Goal: Task Accomplishment & Management: Use online tool/utility

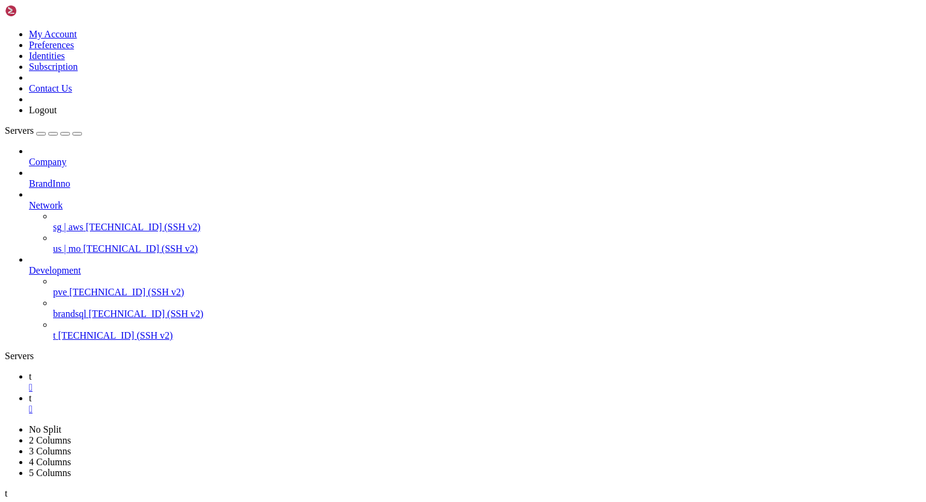
click at [185, 382] on div "" at bounding box center [475, 387] width 892 height 11
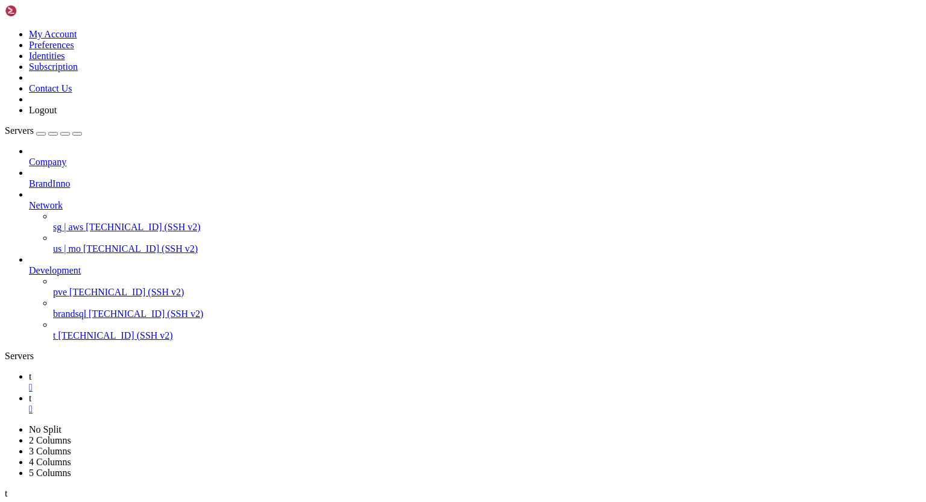
scroll to position [0, 0]
drag, startPoint x: 11, startPoint y: 1043, endPoint x: 76, endPoint y: 1078, distance: 73.9
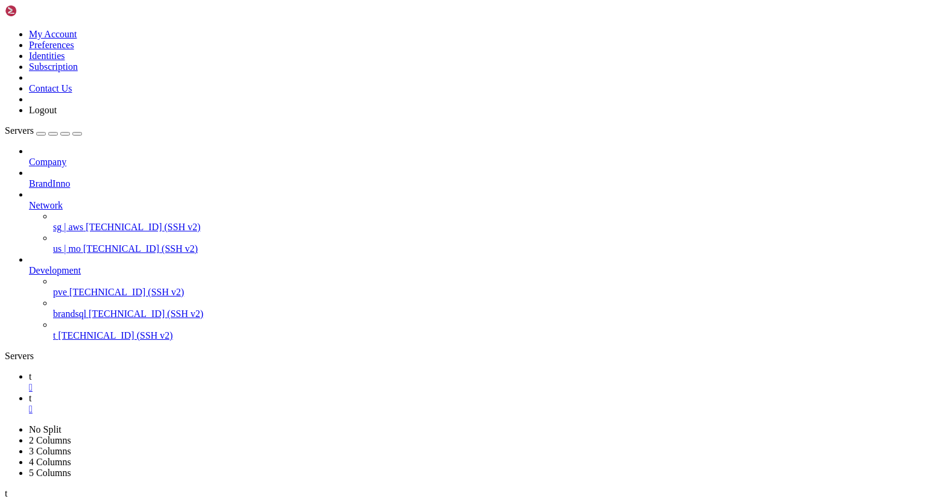
click at [31, 371] on span "t" at bounding box center [30, 376] width 2 height 10
click at [29, 393] on icon at bounding box center [29, 398] width 0 height 10
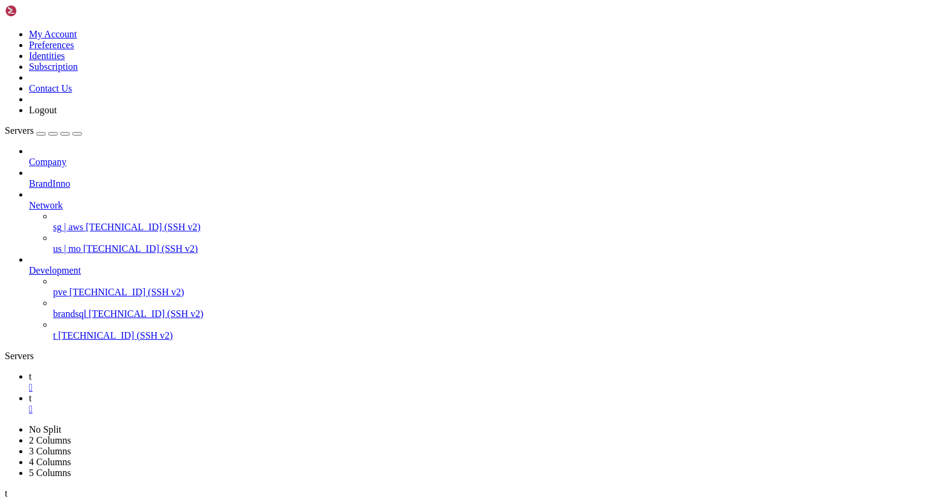
click at [184, 382] on div "" at bounding box center [475, 387] width 892 height 11
click at [172, 371] on link "t " at bounding box center [475, 382] width 892 height 22
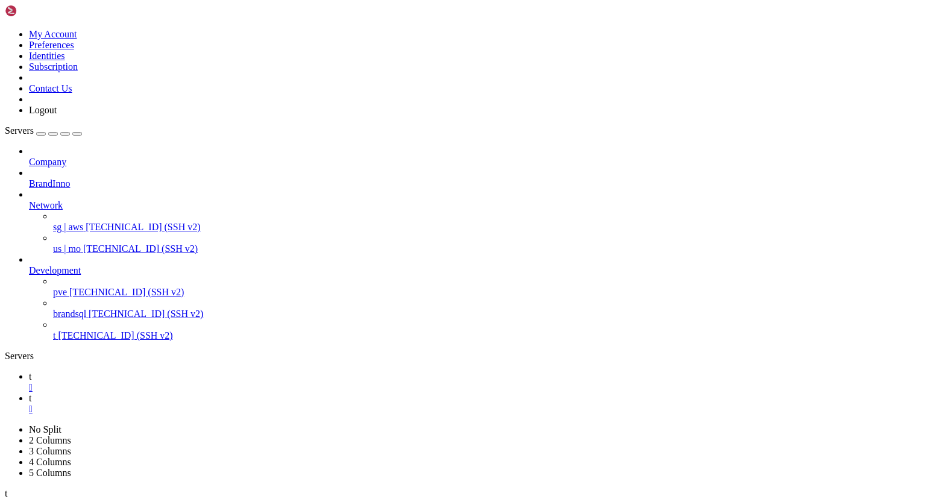
scroll to position [10163, 0]
click at [29, 393] on icon at bounding box center [29, 398] width 0 height 10
click at [170, 371] on link "t " at bounding box center [475, 382] width 892 height 22
click at [29, 393] on icon at bounding box center [29, 398] width 0 height 10
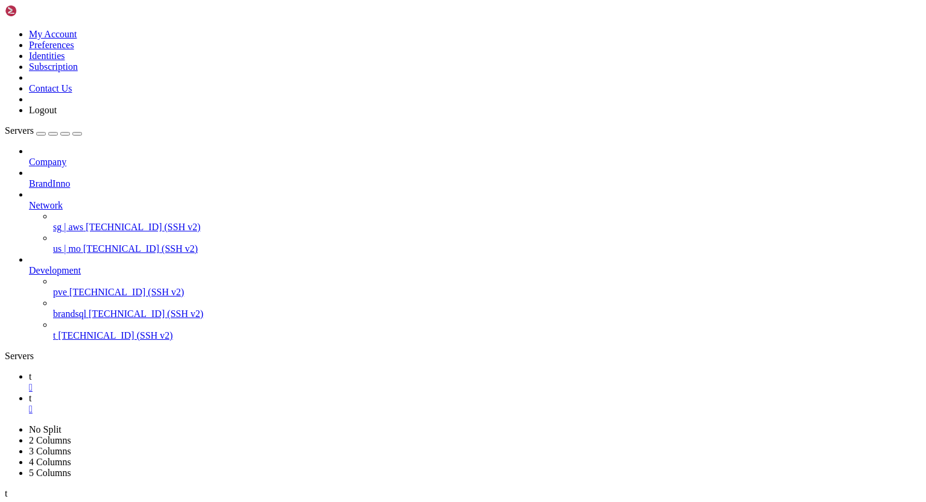
scroll to position [3975, 0]
click at [29, 371] on icon at bounding box center [29, 376] width 0 height 10
click at [29, 393] on icon at bounding box center [29, 398] width 0 height 10
drag, startPoint x: 11, startPoint y: 1096, endPoint x: 120, endPoint y: 1103, distance: 108.7
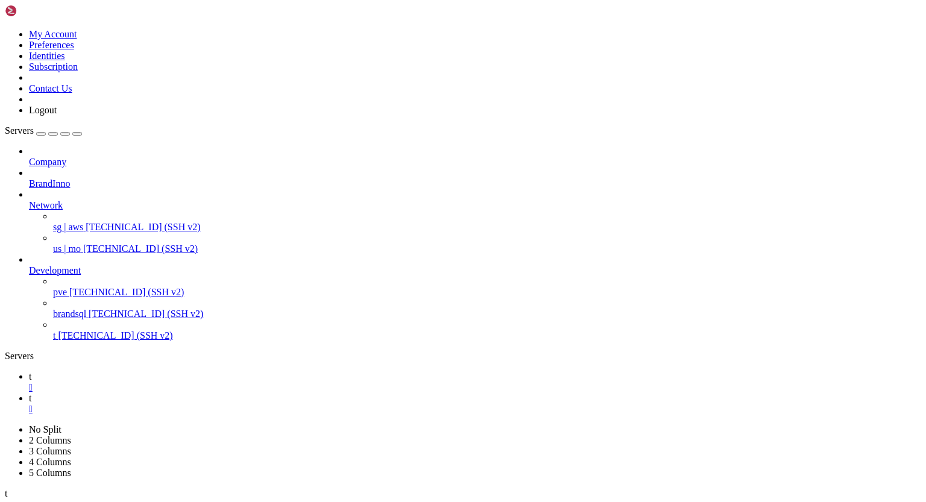
click at [175, 371] on link "t " at bounding box center [475, 382] width 892 height 22
click at [29, 393] on icon at bounding box center [29, 398] width 0 height 10
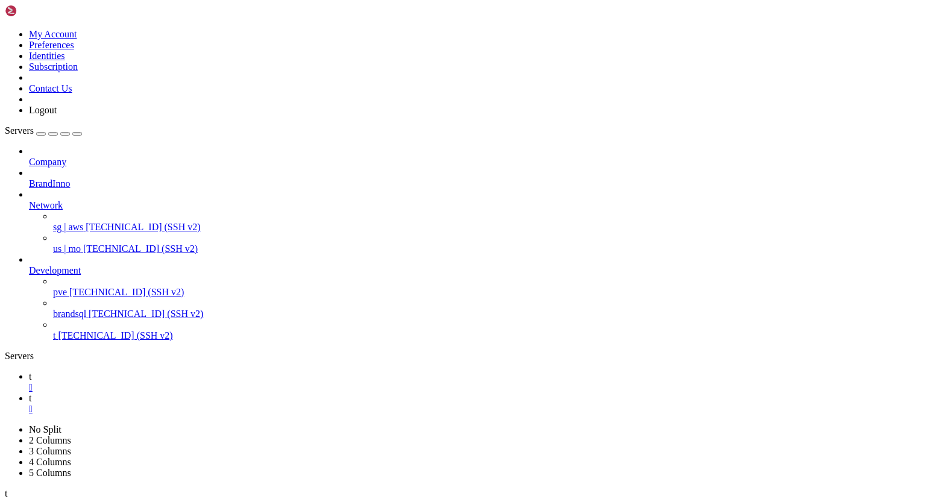
scroll to position [7725, 0]
click at [172, 371] on link "t " at bounding box center [475, 382] width 892 height 22
click at [29, 393] on icon at bounding box center [29, 398] width 0 height 10
drag, startPoint x: 10, startPoint y: 1134, endPoint x: 93, endPoint y: 1131, distance: 83.2
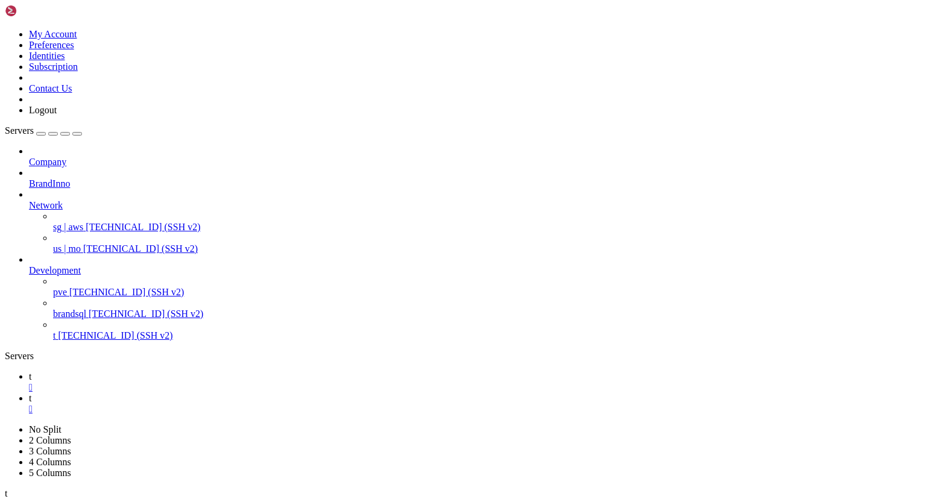
click at [29, 371] on icon at bounding box center [29, 376] width 0 height 10
click at [29, 393] on icon at bounding box center [29, 398] width 0 height 10
click at [29, 371] on icon at bounding box center [29, 376] width 0 height 10
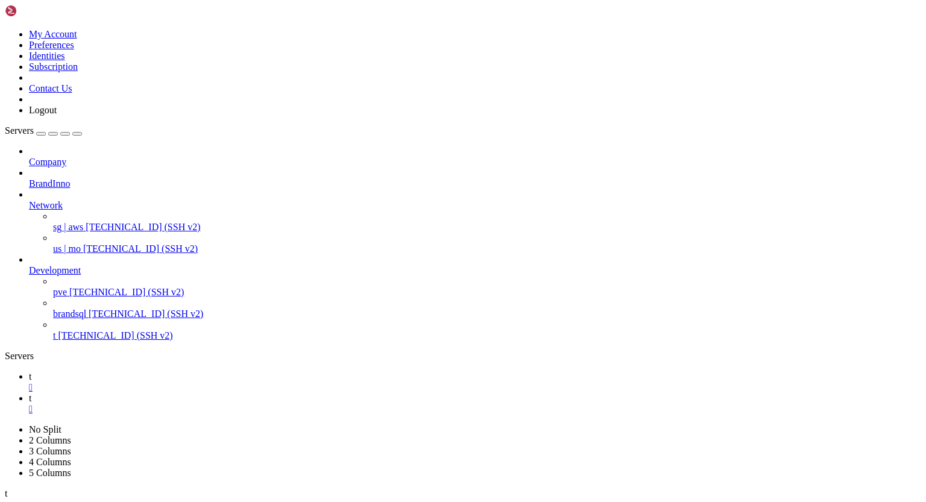
scroll to position [13267, 0]
click at [29, 393] on icon at bounding box center [29, 398] width 0 height 10
click at [31, 371] on span "t" at bounding box center [30, 376] width 2 height 10
click at [29, 393] on icon at bounding box center [29, 398] width 0 height 10
click at [172, 371] on link "t " at bounding box center [475, 382] width 892 height 22
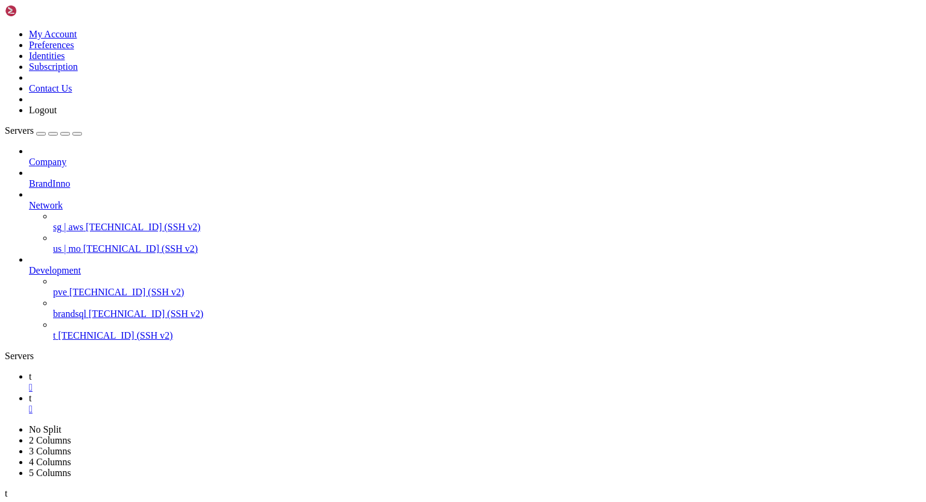
click at [29, 393] on icon at bounding box center [29, 398] width 0 height 10
click at [29, 371] on icon at bounding box center [29, 376] width 0 height 10
click at [29, 393] on icon at bounding box center [29, 398] width 0 height 10
click at [31, 371] on span "t" at bounding box center [30, 376] width 2 height 10
click at [29, 393] on icon at bounding box center [29, 398] width 0 height 10
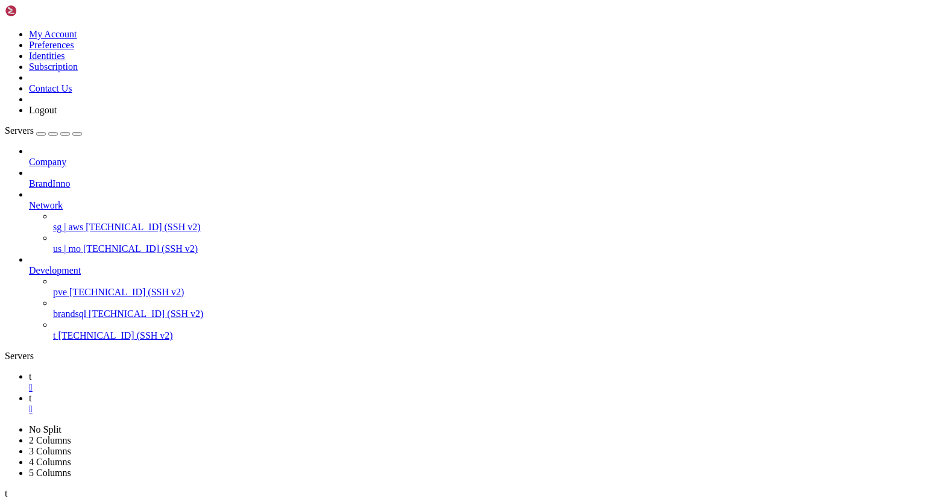
click at [29, 371] on icon at bounding box center [29, 376] width 0 height 10
drag, startPoint x: 11, startPoint y: 729, endPoint x: 125, endPoint y: 798, distance: 133.0
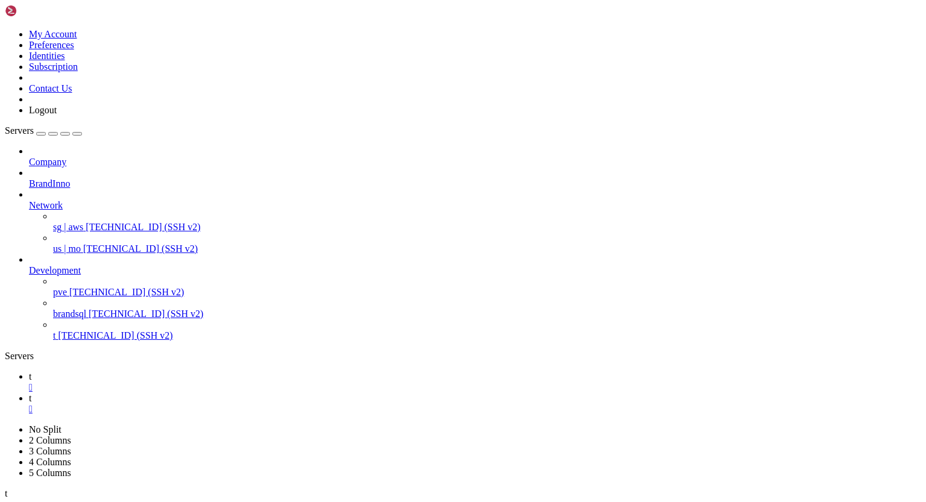
drag, startPoint x: 11, startPoint y: 789, endPoint x: 69, endPoint y: 1027, distance: 245.1
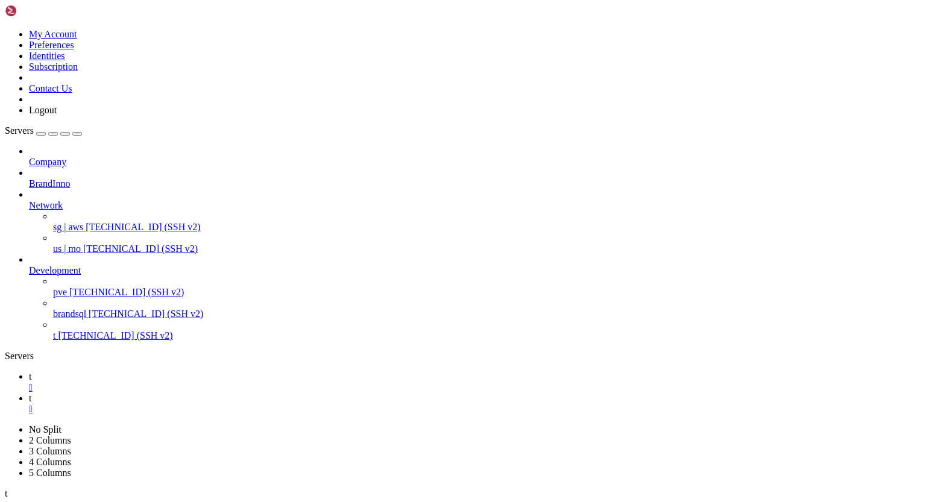
drag, startPoint x: 151, startPoint y: 1005, endPoint x: 153, endPoint y: 1027, distance: 21.8
click at [214, 393] on link "t " at bounding box center [475, 404] width 892 height 22
click at [172, 371] on link "t " at bounding box center [475, 382] width 892 height 22
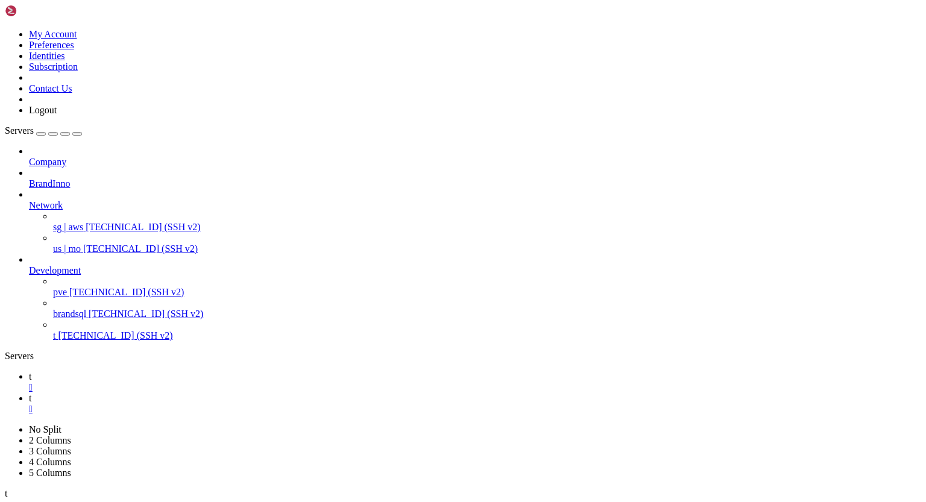
scroll to position [7684, 0]
click at [215, 393] on link "t " at bounding box center [475, 404] width 892 height 22
click at [29, 371] on icon at bounding box center [29, 376] width 0 height 10
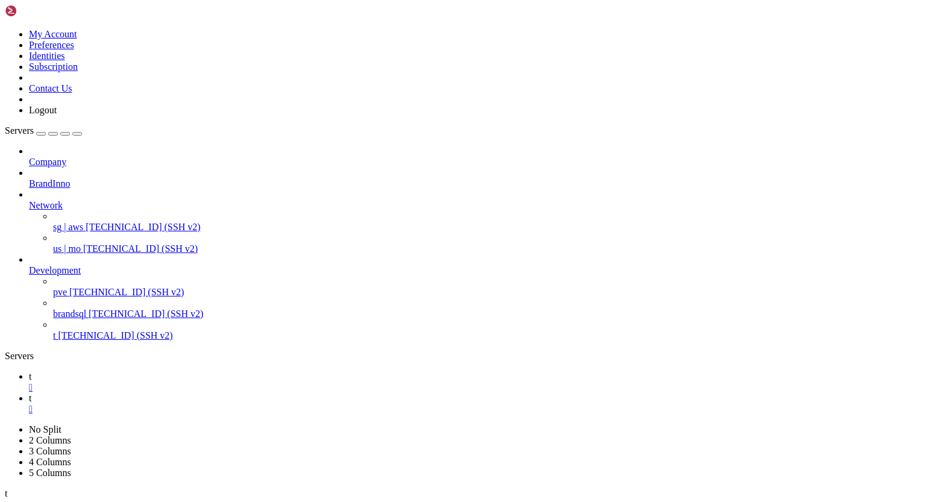
scroll to position [14333, 0]
drag, startPoint x: 8, startPoint y: 794, endPoint x: 132, endPoint y: 968, distance: 213.5
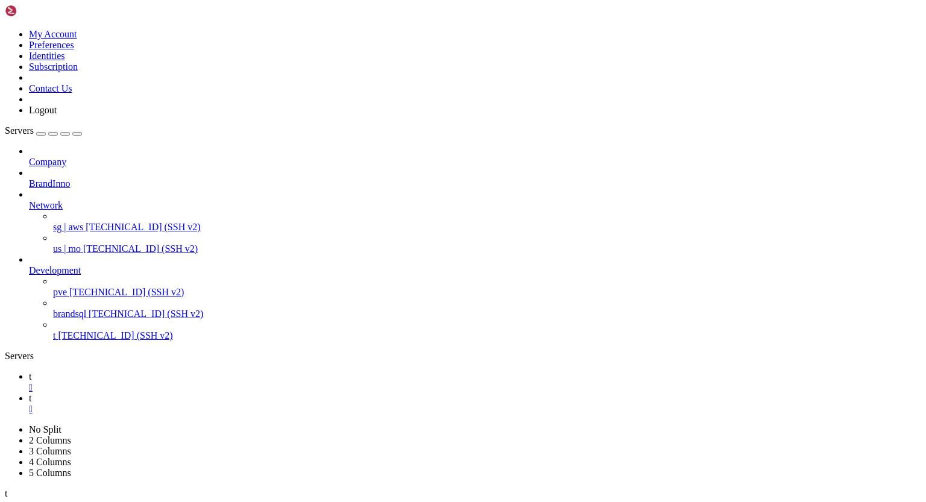
drag, startPoint x: 158, startPoint y: 1017, endPoint x: 8, endPoint y: 793, distance: 269.3
drag, startPoint x: 12, startPoint y: 740, endPoint x: 187, endPoint y: 1014, distance: 324.7
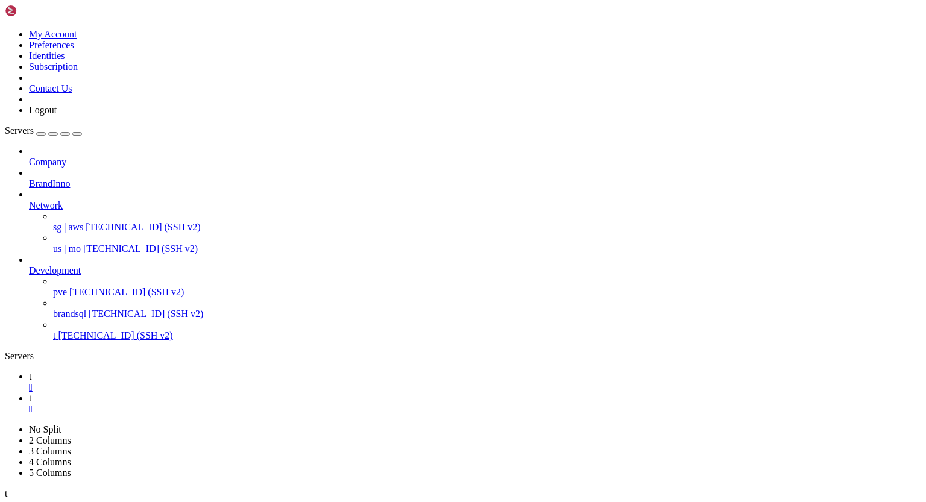
drag, startPoint x: 12, startPoint y: 902, endPoint x: 104, endPoint y: 1024, distance: 152.8
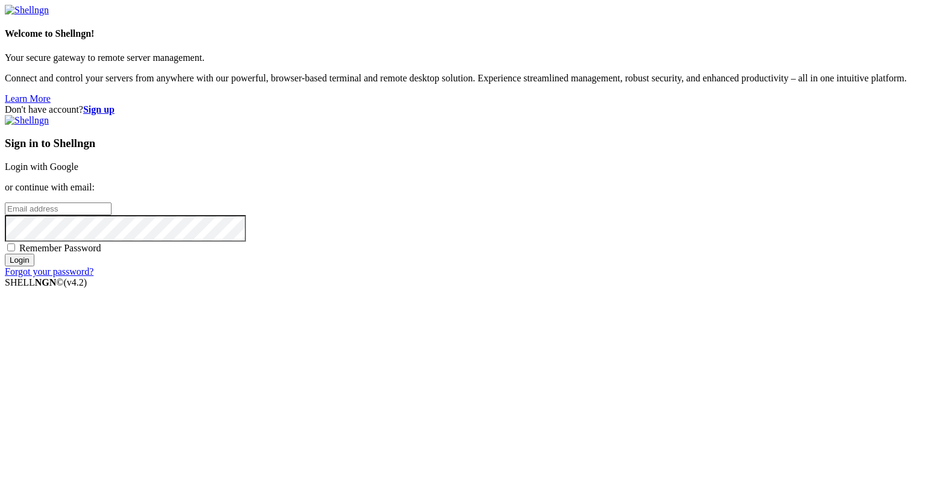
type input "eric@uceng.com"
click at [34, 266] on input "Login" at bounding box center [20, 260] width 30 height 13
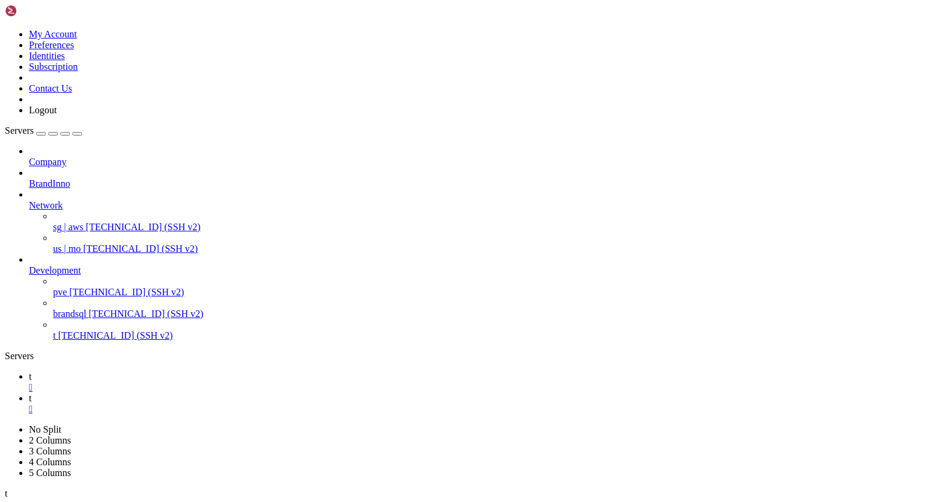
scroll to position [7684, 0]
drag, startPoint x: 11, startPoint y: 999, endPoint x: 99, endPoint y: 1096, distance: 131.0
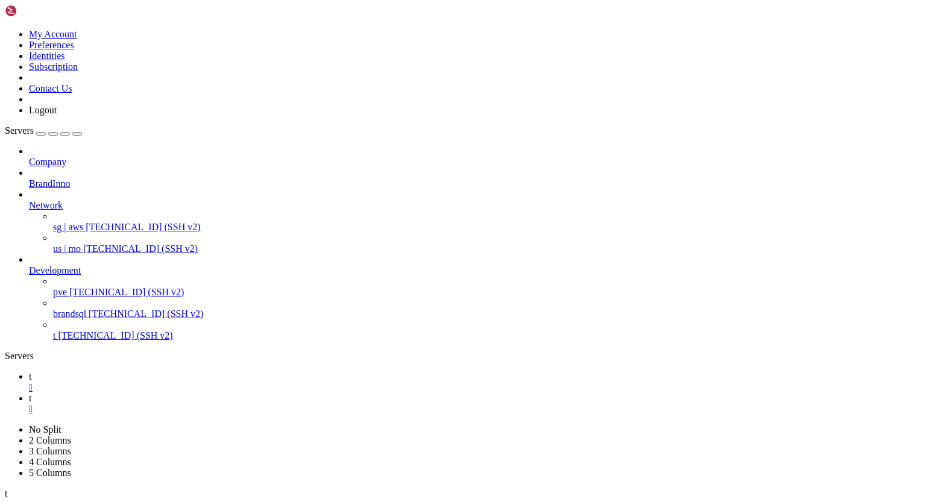
drag, startPoint x: 11, startPoint y: 1111, endPoint x: 142, endPoint y: 1138, distance: 134.0
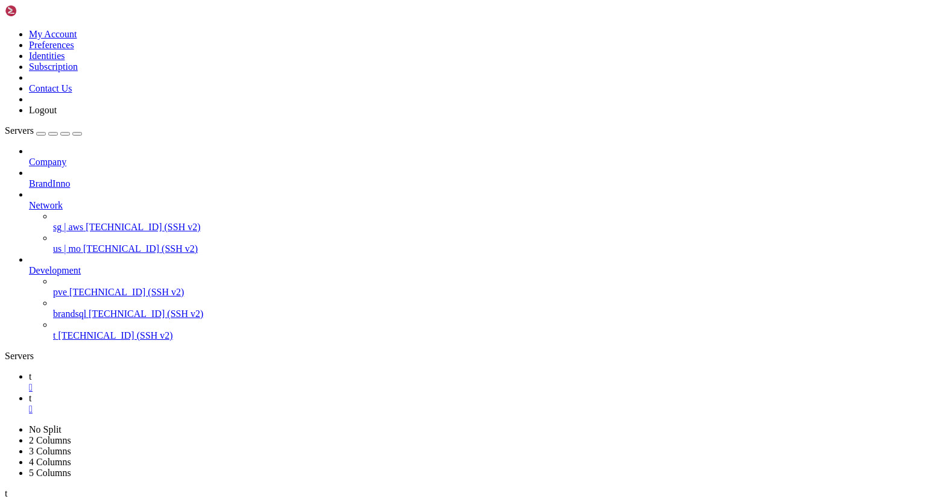
click at [29, 371] on icon at bounding box center [29, 376] width 0 height 10
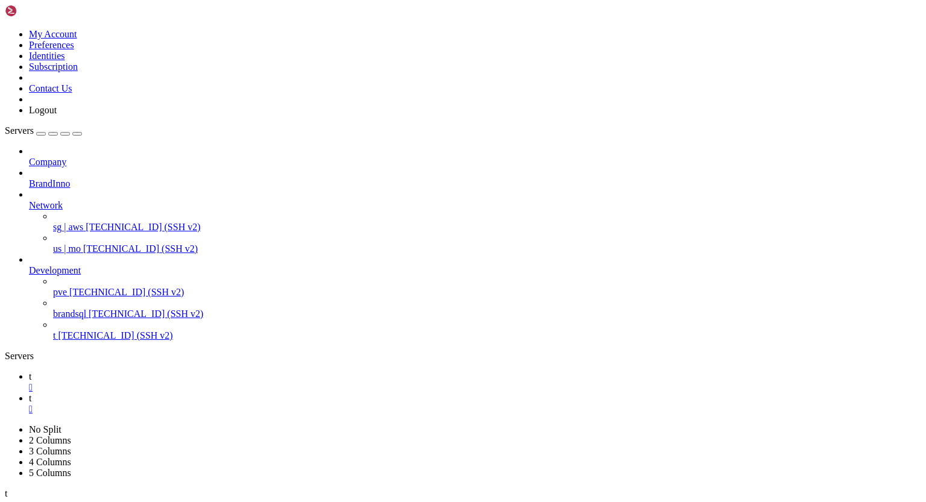
click at [182, 382] on div "" at bounding box center [475, 387] width 892 height 11
drag, startPoint x: 10, startPoint y: 911, endPoint x: 122, endPoint y: 959, distance: 121.5
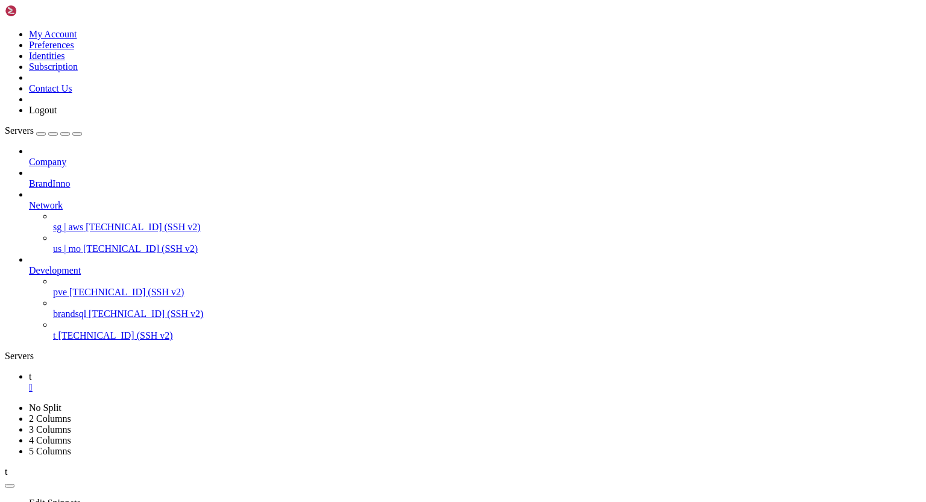
drag, startPoint x: 12, startPoint y: 963, endPoint x: 309, endPoint y: 968, distance: 297.1
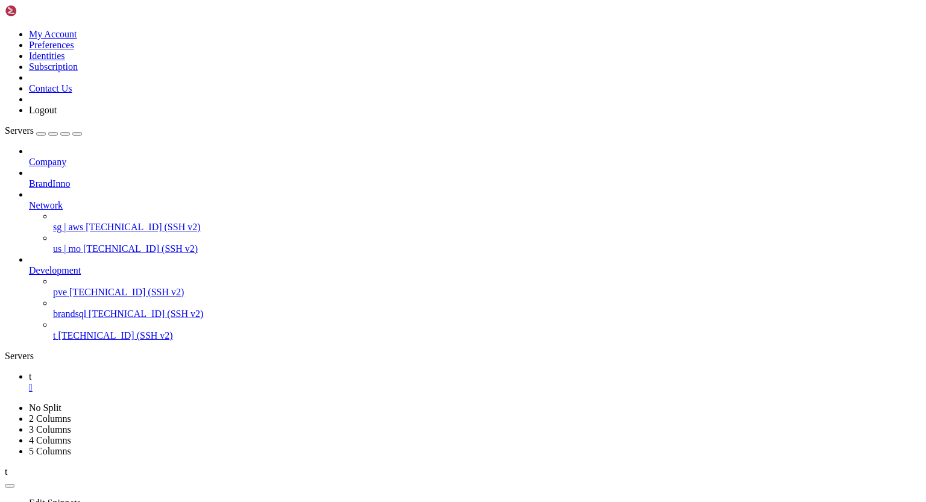
drag, startPoint x: 11, startPoint y: 769, endPoint x: 152, endPoint y: 914, distance: 202.9
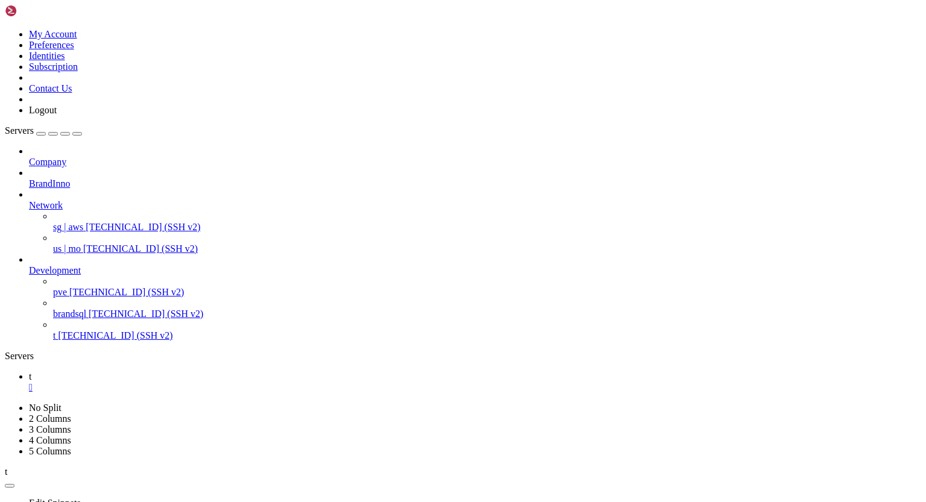
drag, startPoint x: 12, startPoint y: 704, endPoint x: 115, endPoint y: 891, distance: 213.4
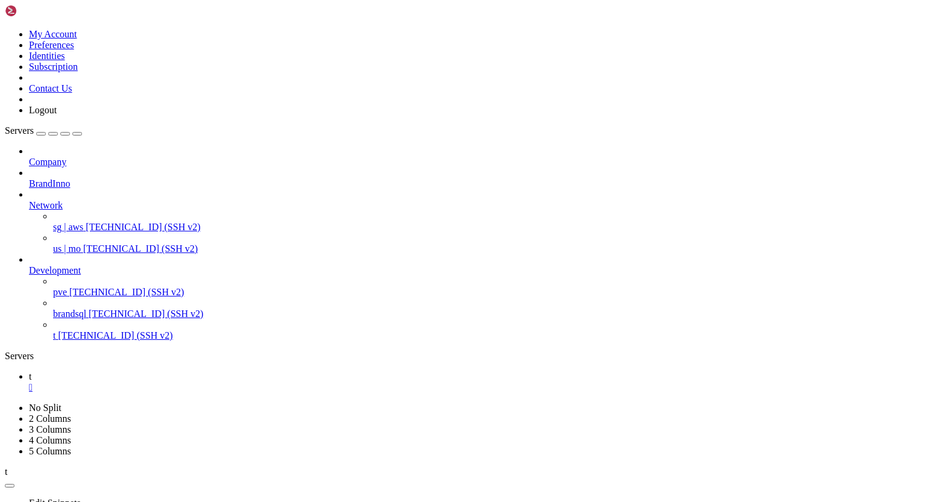
drag, startPoint x: 9, startPoint y: 817, endPoint x: 107, endPoint y: 885, distance: 119.5
drag, startPoint x: 10, startPoint y: 818, endPoint x: 157, endPoint y: 935, distance: 187.8
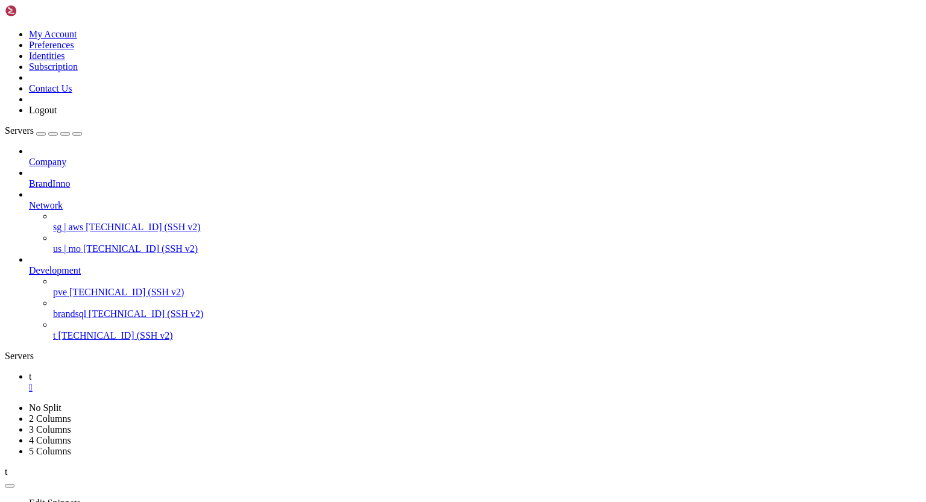
drag, startPoint x: 10, startPoint y: 889, endPoint x: 94, endPoint y: 953, distance: 105.8
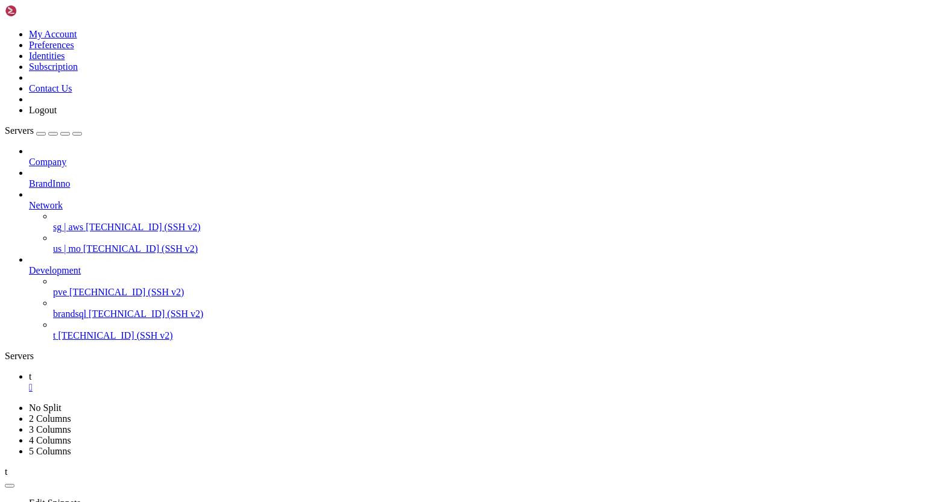
drag, startPoint x: 11, startPoint y: 911, endPoint x: 351, endPoint y: 998, distance: 350.8
drag, startPoint x: 12, startPoint y: 676, endPoint x: 302, endPoint y: 1008, distance: 440.8
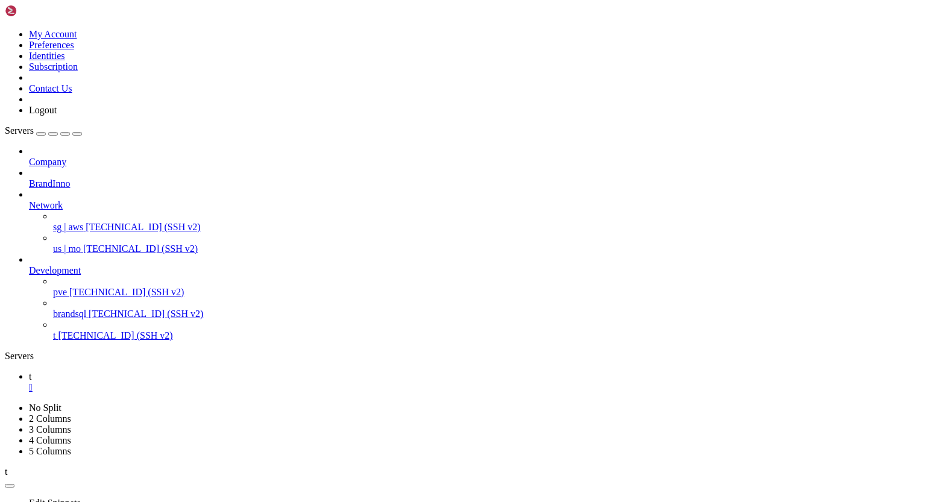
drag, startPoint x: 10, startPoint y: 613, endPoint x: 146, endPoint y: 798, distance: 229.2
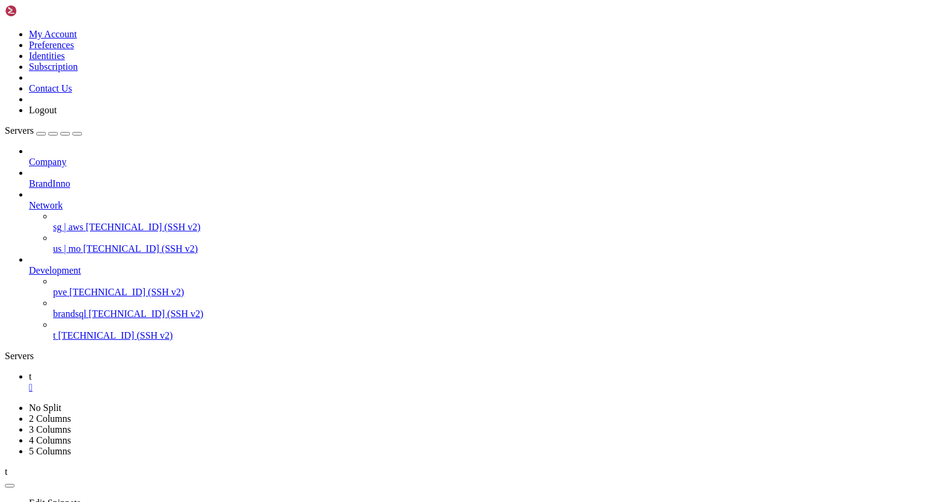
scroll to position [83024, 0]
drag, startPoint x: 146, startPoint y: 966, endPoint x: 45, endPoint y: 880, distance: 133.0
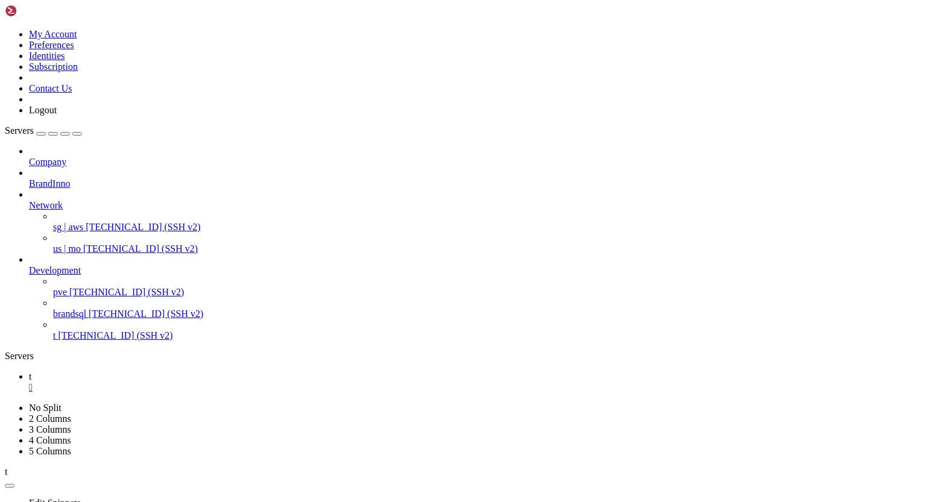
scroll to position [78454, 0]
drag, startPoint x: 10, startPoint y: 776, endPoint x: 105, endPoint y: 897, distance: 154.1
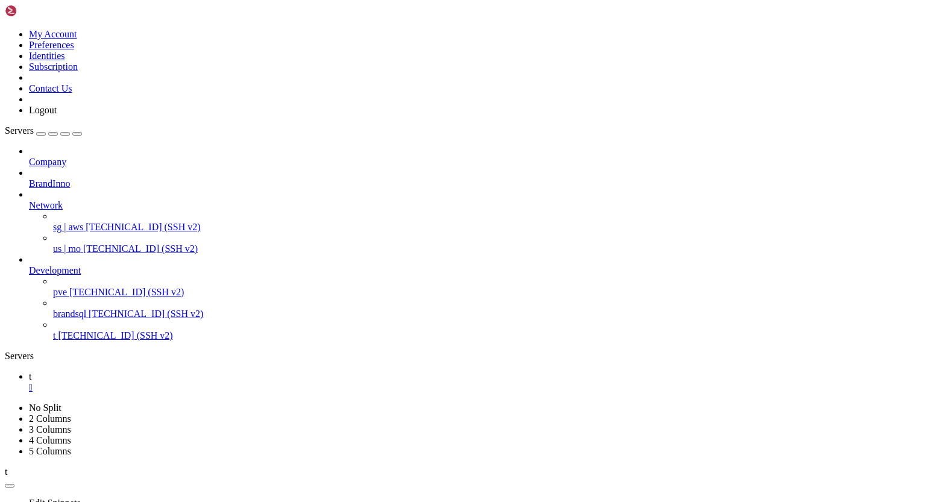
drag, startPoint x: 10, startPoint y: 674, endPoint x: 106, endPoint y: 753, distance: 124.6
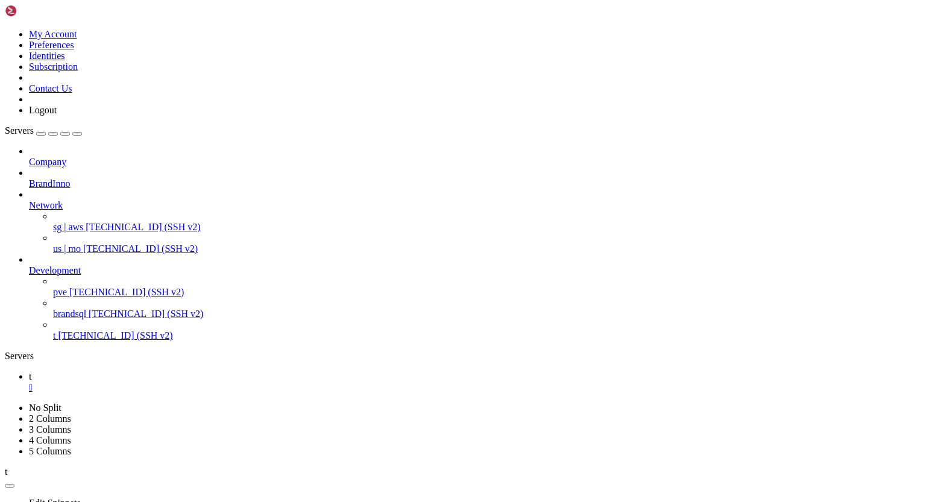
scroll to position [114113, 0]
drag, startPoint x: 11, startPoint y: 634, endPoint x: 96, endPoint y: 886, distance: 266.6
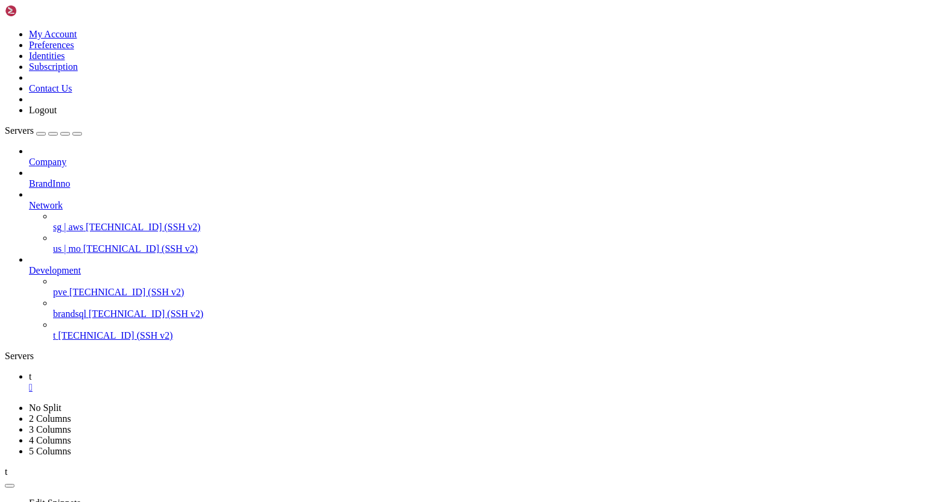
scroll to position [121965, 0]
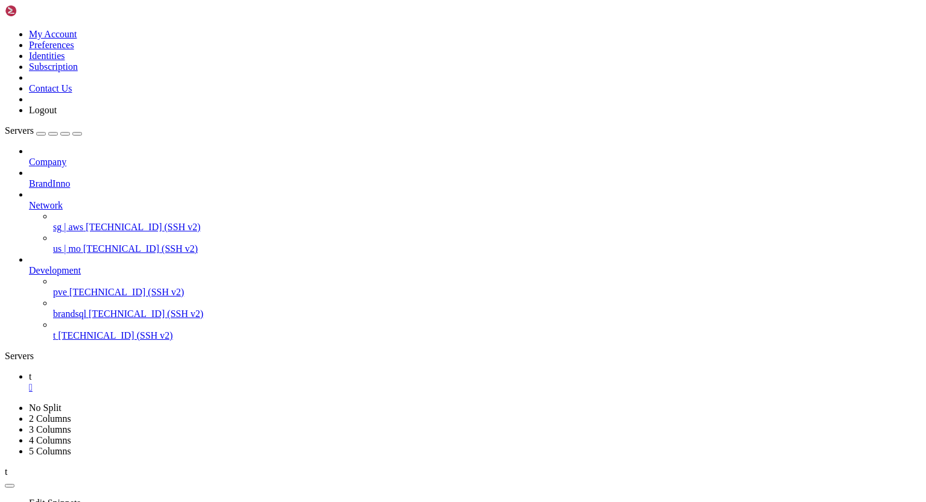
drag, startPoint x: 12, startPoint y: 728, endPoint x: 121, endPoint y: 776, distance: 119.3
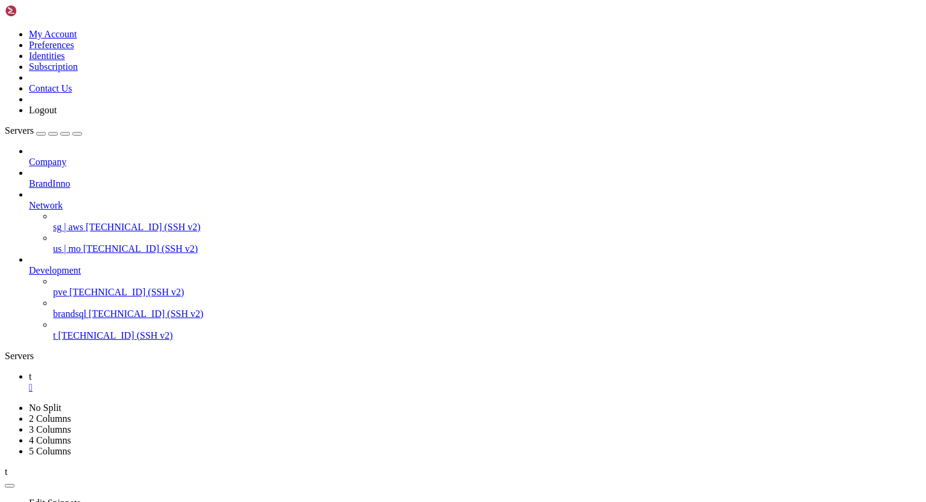
drag, startPoint x: 67, startPoint y: 993, endPoint x: 27, endPoint y: 915, distance: 87.3
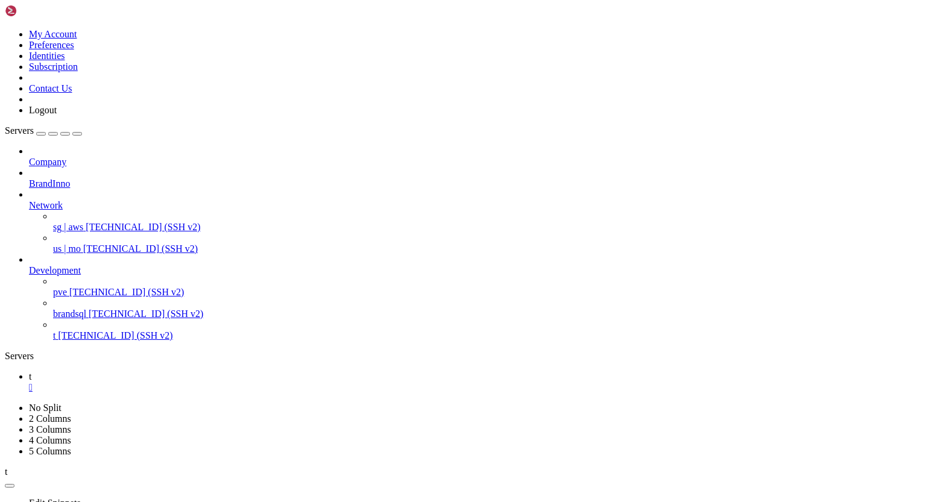
scroll to position [139661, 0]
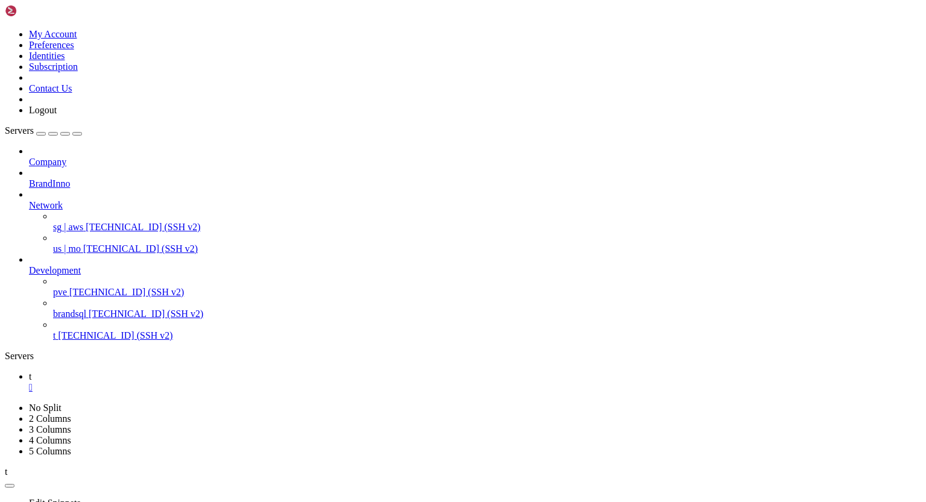
drag, startPoint x: 12, startPoint y: 676, endPoint x: 98, endPoint y: 879, distance: 220.4
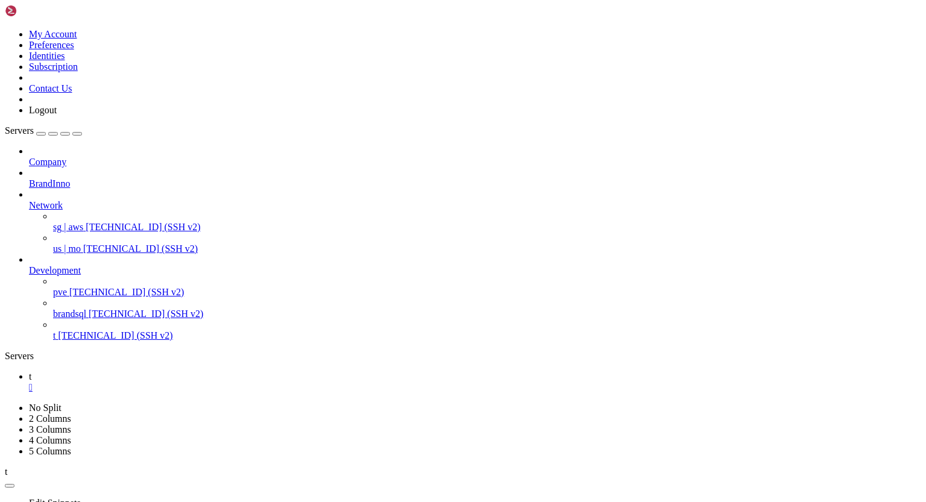
scroll to position [144227, 0]
drag, startPoint x: 11, startPoint y: 892, endPoint x: 90, endPoint y: 946, distance: 95.8
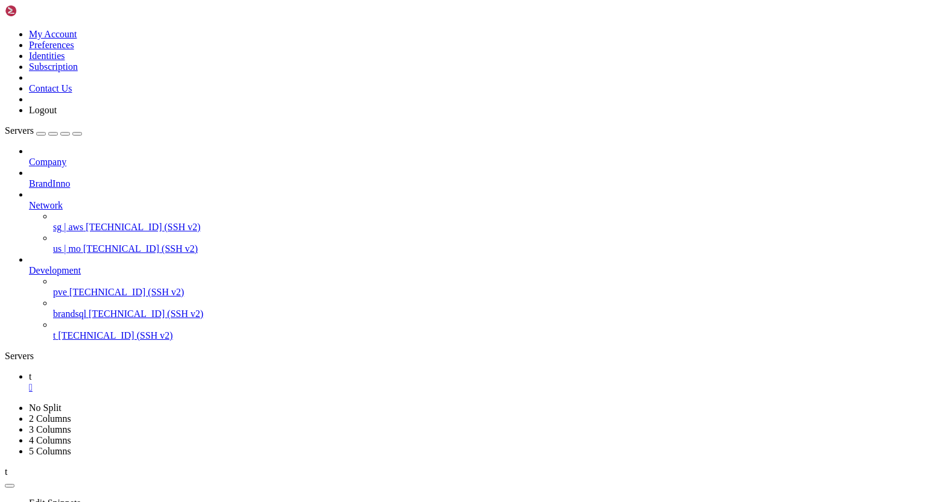
drag, startPoint x: 11, startPoint y: 862, endPoint x: 59, endPoint y: 887, distance: 54.5
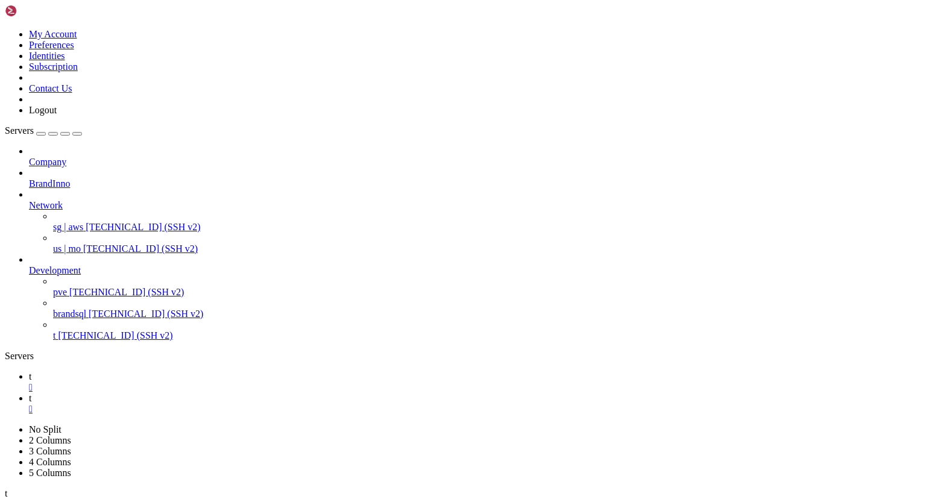
scroll to position [0, 0]
click at [183, 382] on div "" at bounding box center [475, 387] width 892 height 11
drag, startPoint x: 11, startPoint y: 841, endPoint x: 128, endPoint y: 903, distance: 132.1
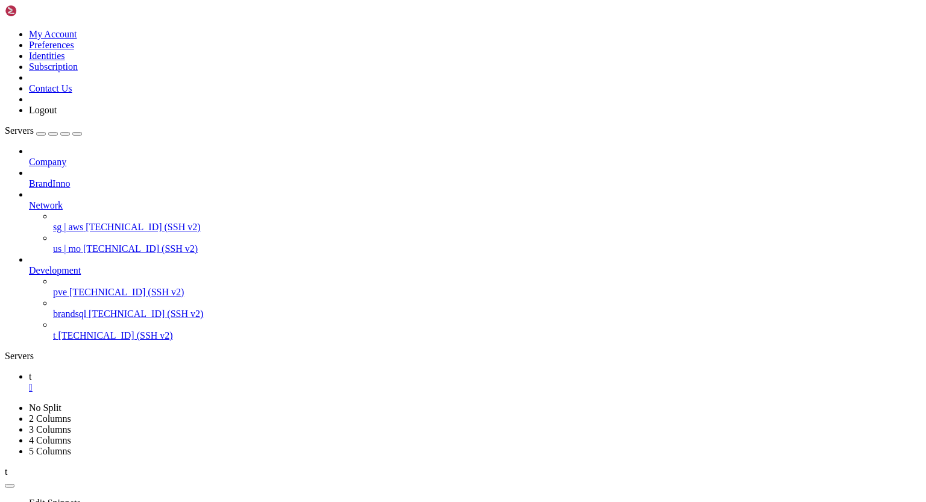
drag, startPoint x: 11, startPoint y: 788, endPoint x: 177, endPoint y: 1002, distance: 270.6
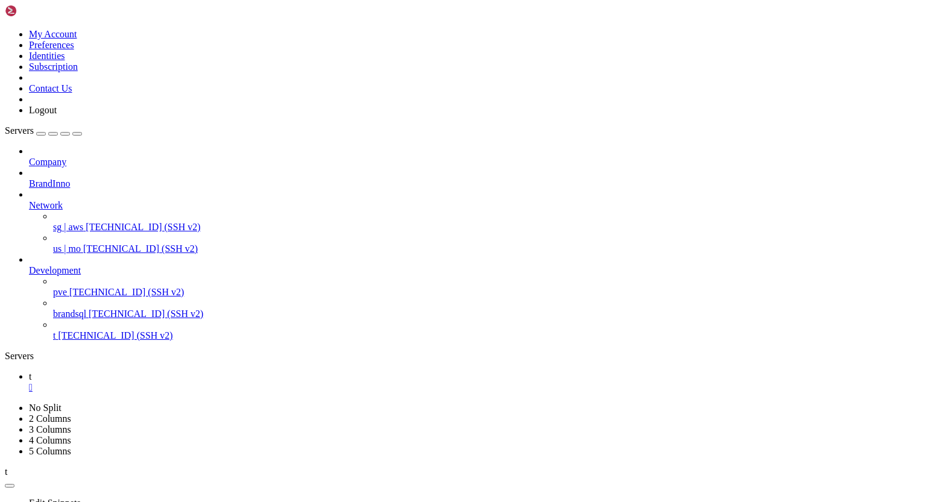
drag, startPoint x: 10, startPoint y: 779, endPoint x: 121, endPoint y: 1006, distance: 253.6
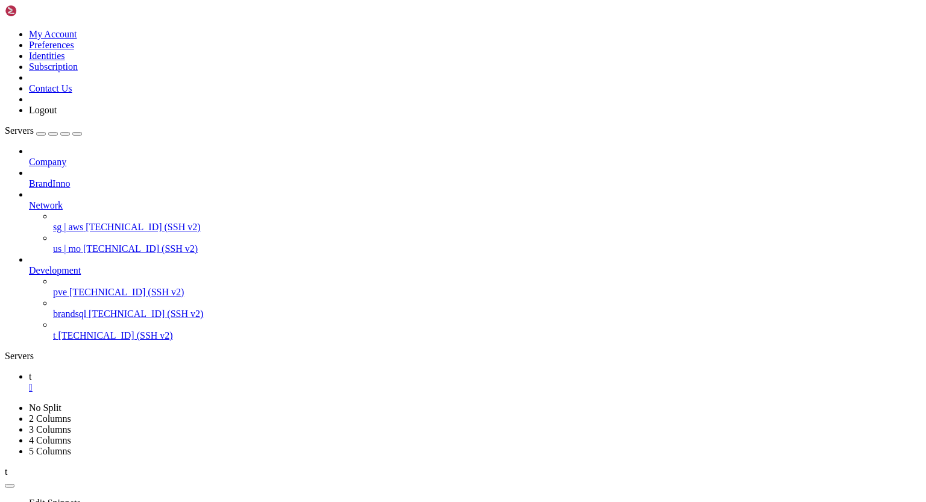
scroll to position [3658, 0]
drag, startPoint x: 10, startPoint y: 656, endPoint x: 164, endPoint y: 883, distance: 274.3
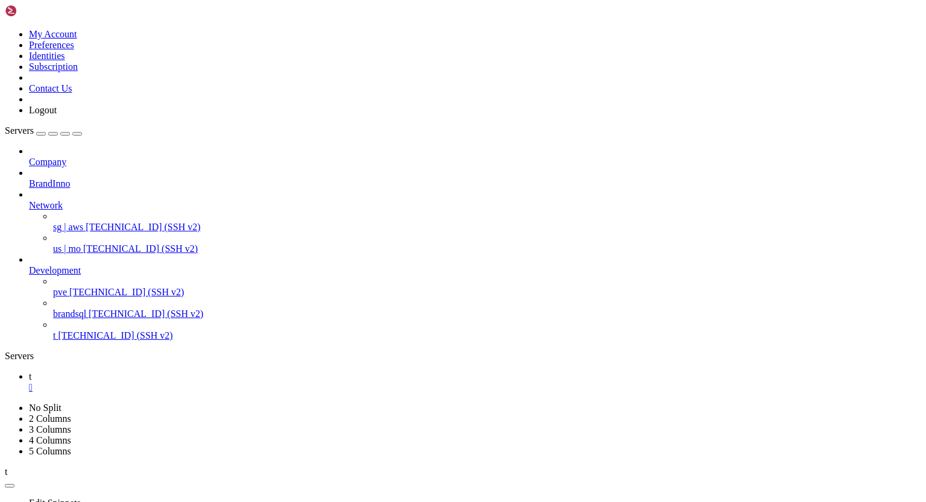
drag, startPoint x: 12, startPoint y: 799, endPoint x: 180, endPoint y: 1002, distance: 263.3
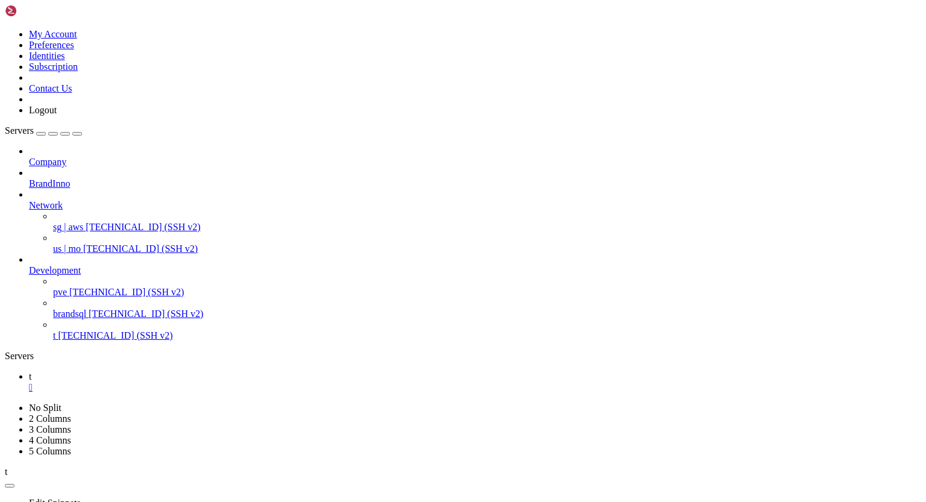
scroll to position [4457, 0]
drag, startPoint x: 11, startPoint y: 811, endPoint x: 115, endPoint y: 880, distance: 124.7
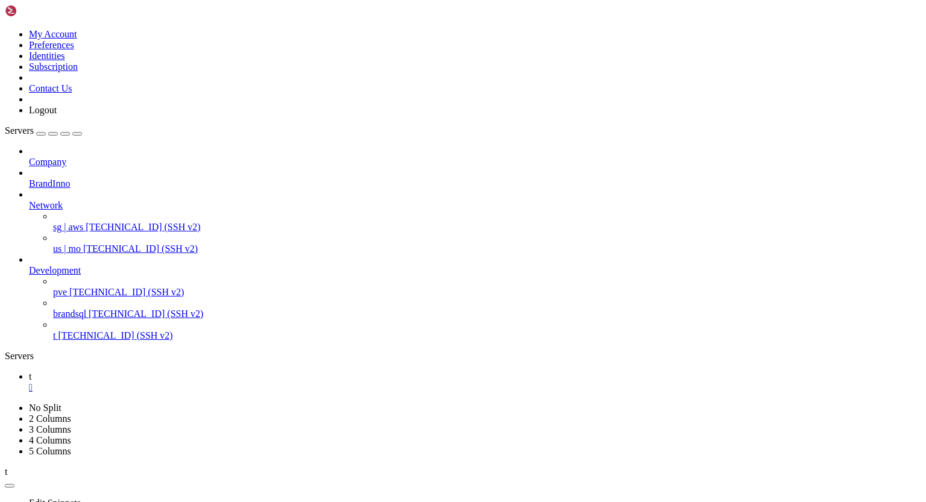
drag, startPoint x: 13, startPoint y: 767, endPoint x: 82, endPoint y: 809, distance: 81.1
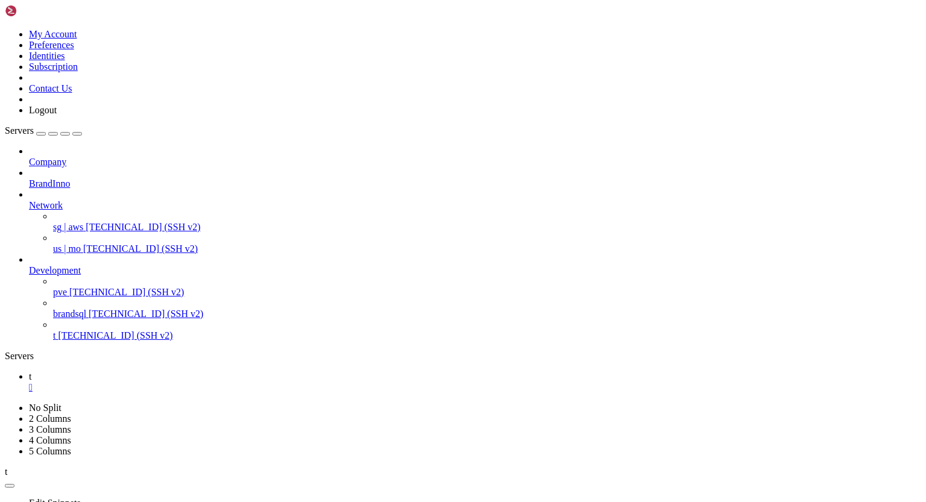
drag, startPoint x: 10, startPoint y: 769, endPoint x: 85, endPoint y: 823, distance: 92.5
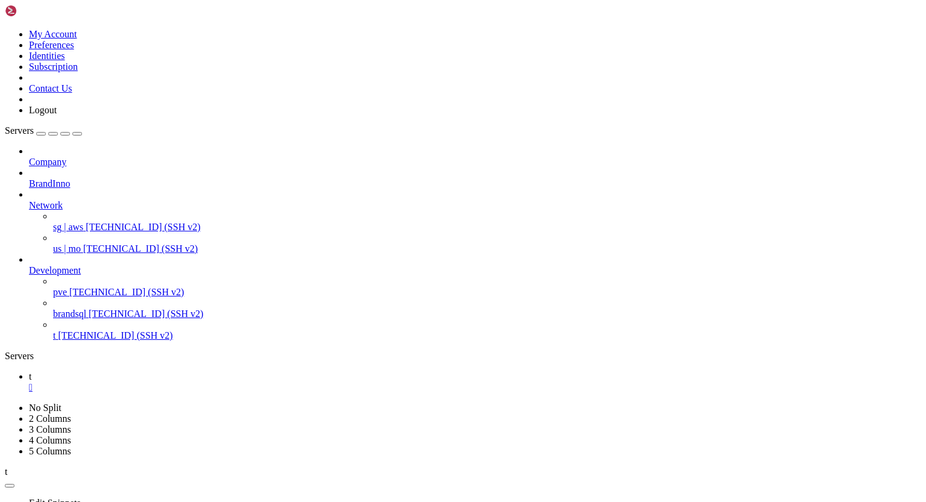
drag, startPoint x: 11, startPoint y: 841, endPoint x: 122, endPoint y: 1000, distance: 193.9
drag, startPoint x: 11, startPoint y: 729, endPoint x: 123, endPoint y: 791, distance: 127.8
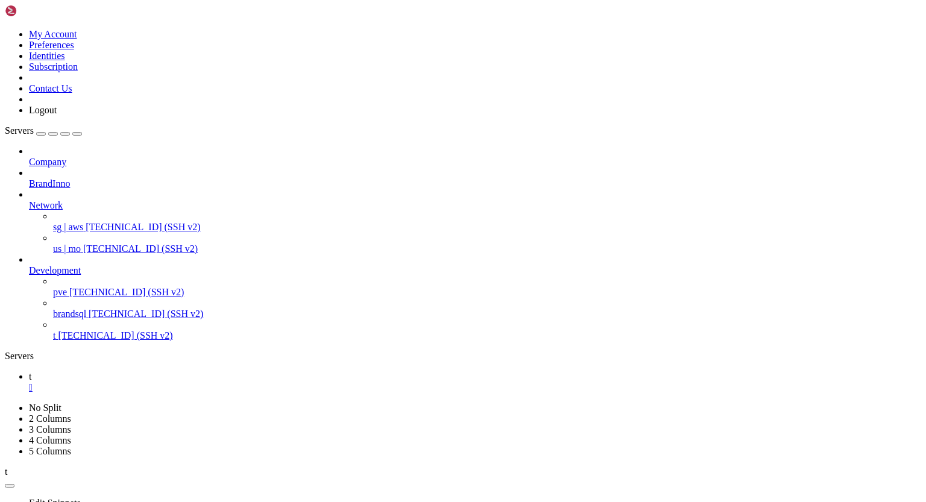
drag, startPoint x: 9, startPoint y: 746, endPoint x: 142, endPoint y: 882, distance: 190.5
